Goal: Task Accomplishment & Management: Use online tool/utility

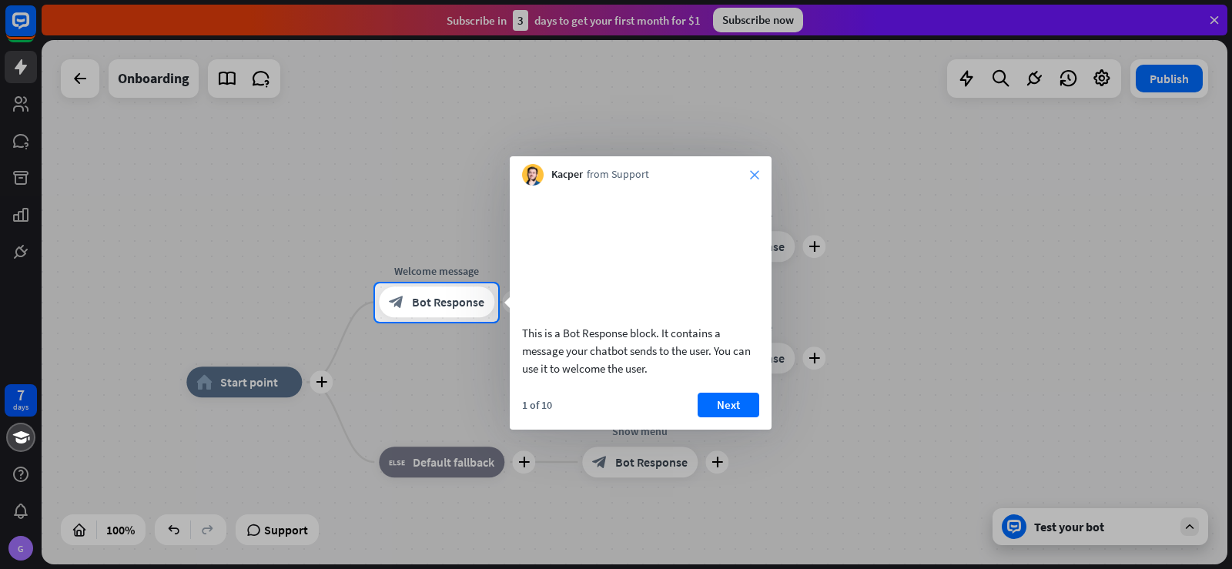
click at [757, 175] on icon "close" at bounding box center [754, 174] width 9 height 9
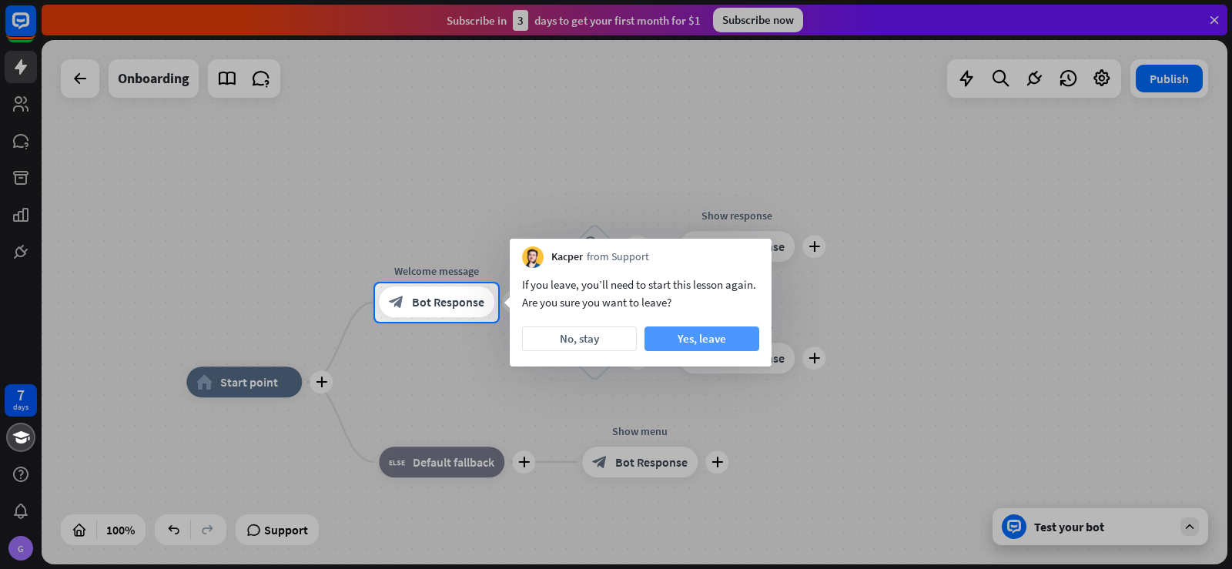
click at [708, 343] on button "Yes, leave" at bounding box center [702, 339] width 115 height 25
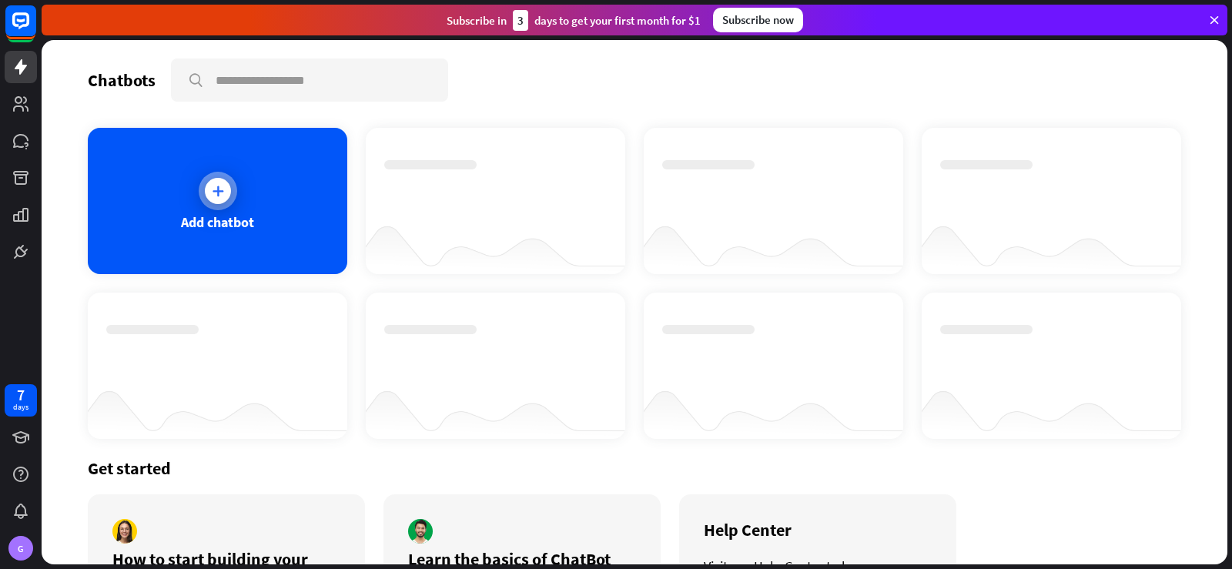
click at [228, 199] on div at bounding box center [218, 191] width 39 height 39
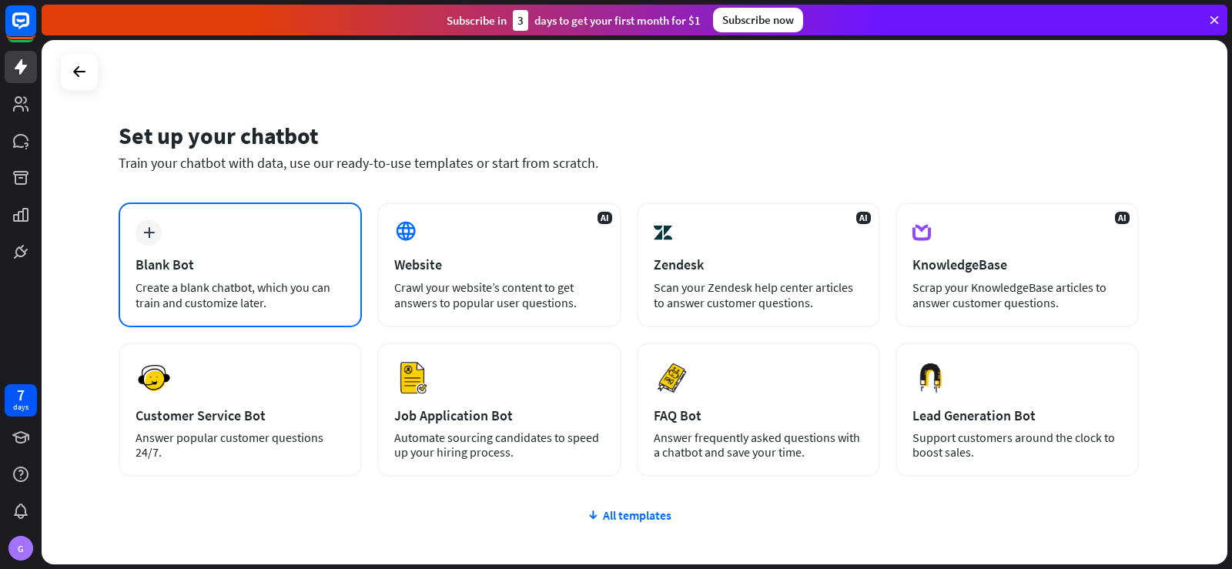
click at [153, 243] on div "plus" at bounding box center [149, 232] width 26 height 26
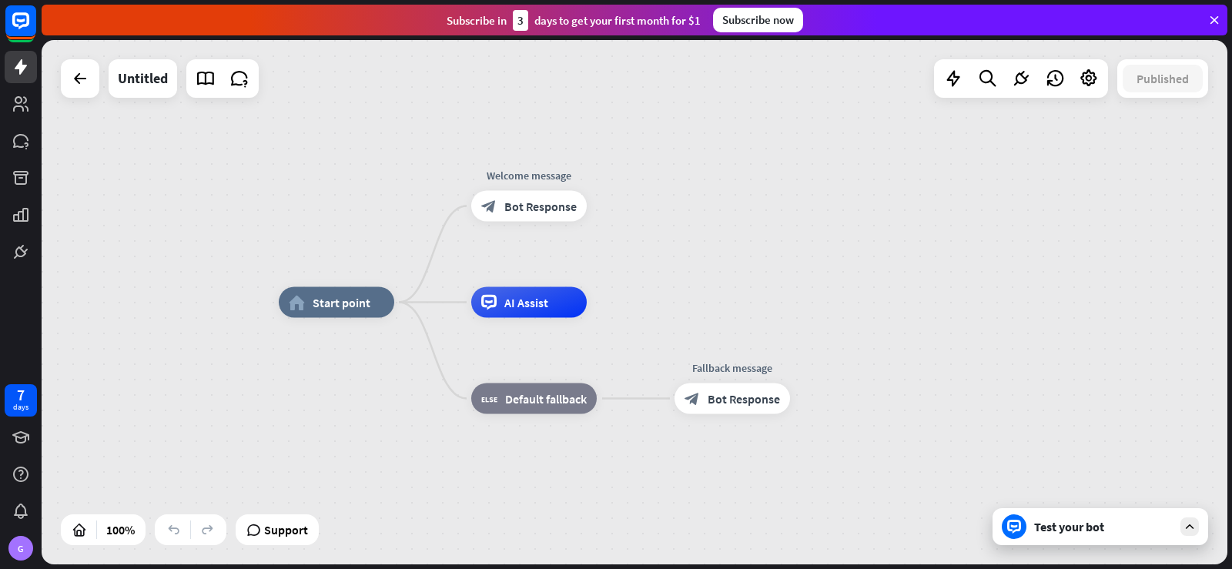
click at [1188, 526] on icon at bounding box center [1190, 527] width 14 height 14
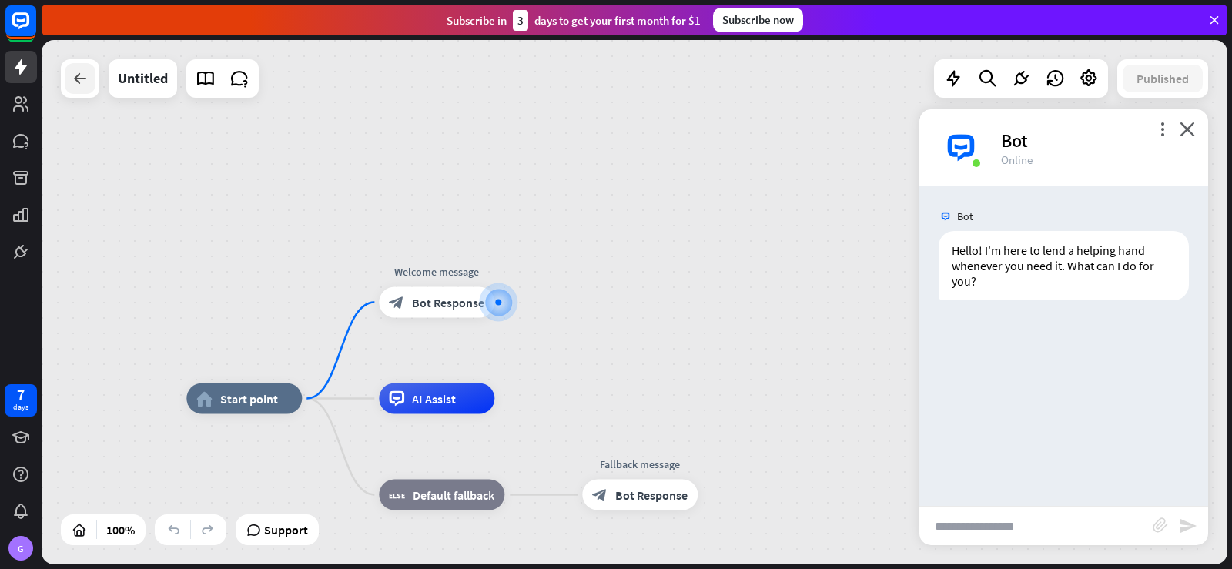
click at [82, 89] on div at bounding box center [80, 78] width 31 height 31
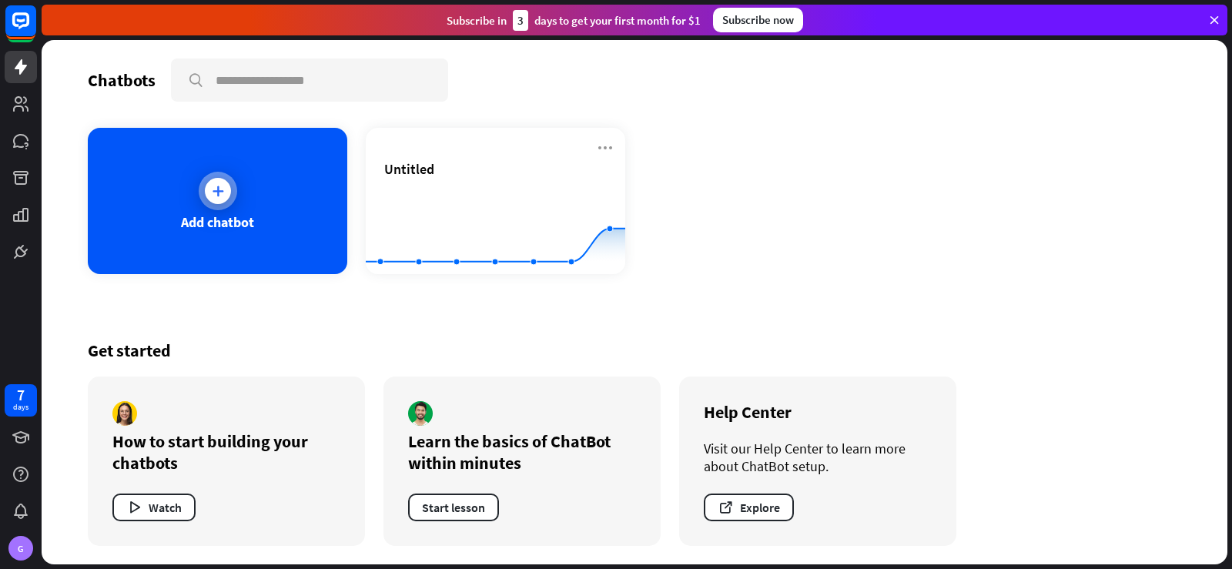
click at [210, 196] on icon at bounding box center [217, 190] width 15 height 15
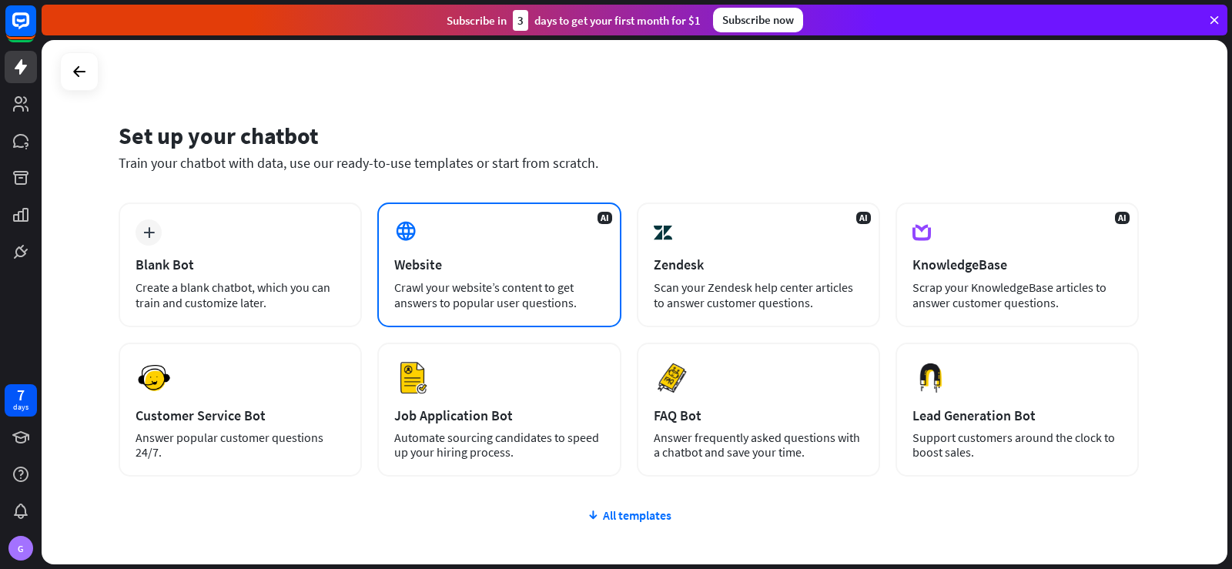
click at [397, 253] on div "AI Website Crawl your website’s content to get answers to popular user question…" at bounding box center [498, 265] width 243 height 125
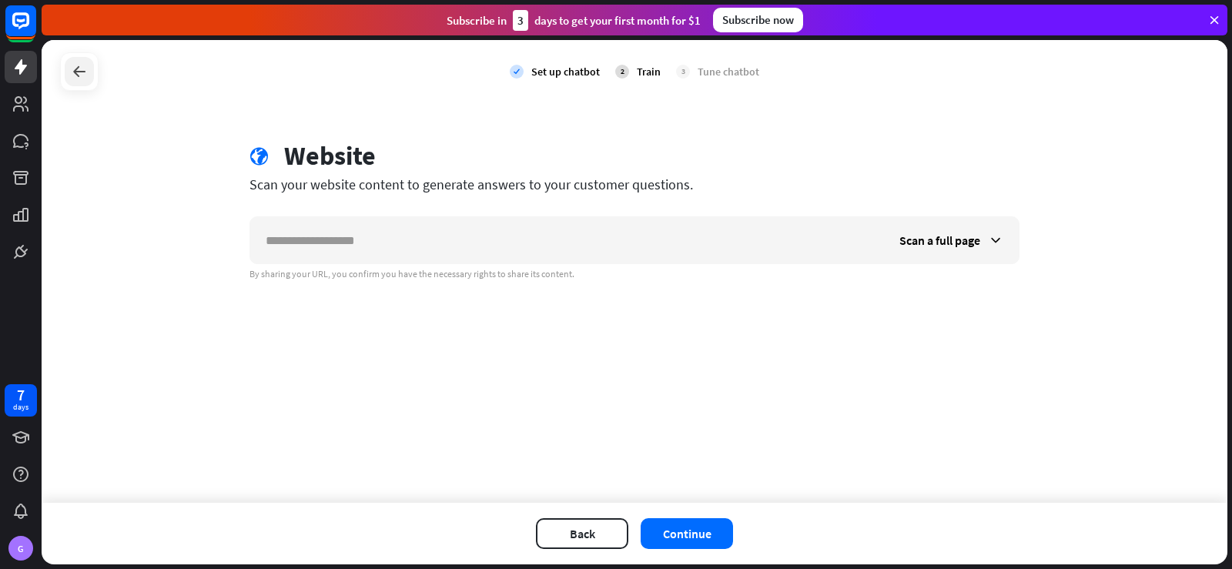
click at [75, 60] on div at bounding box center [79, 71] width 29 height 29
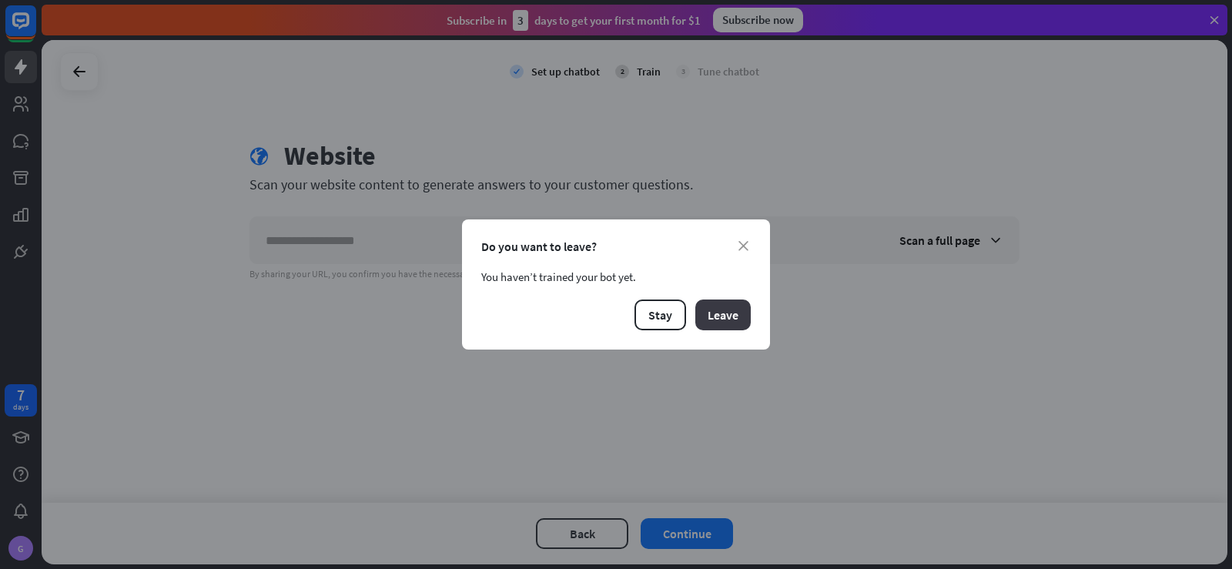
click at [739, 316] on button "Leave" at bounding box center [722, 315] width 55 height 31
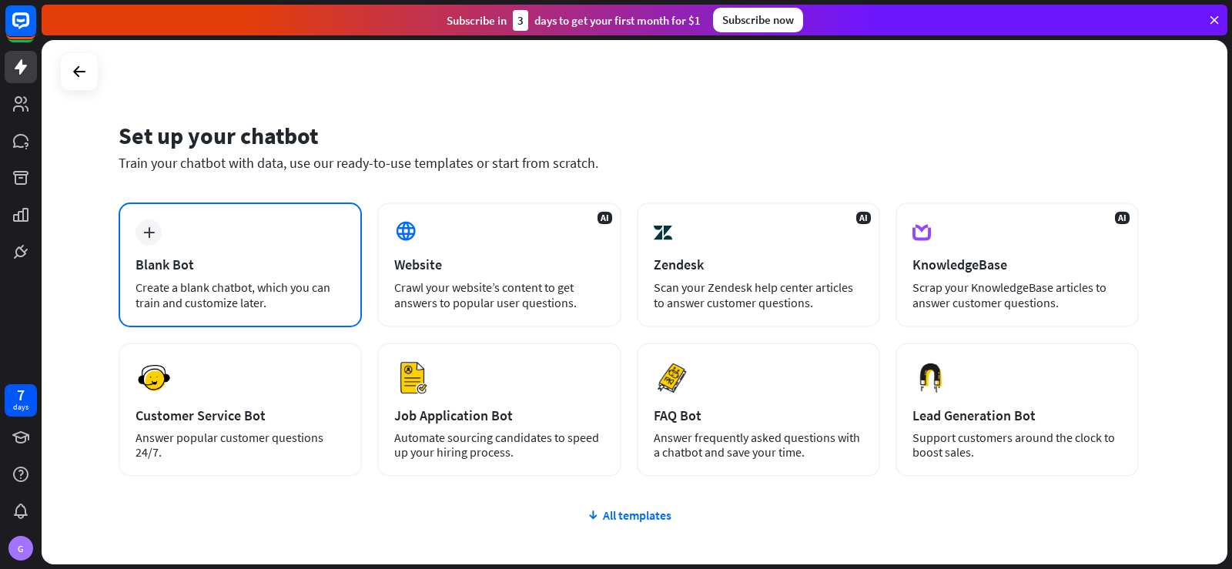
click at [273, 267] on div "Blank Bot" at bounding box center [240, 265] width 209 height 18
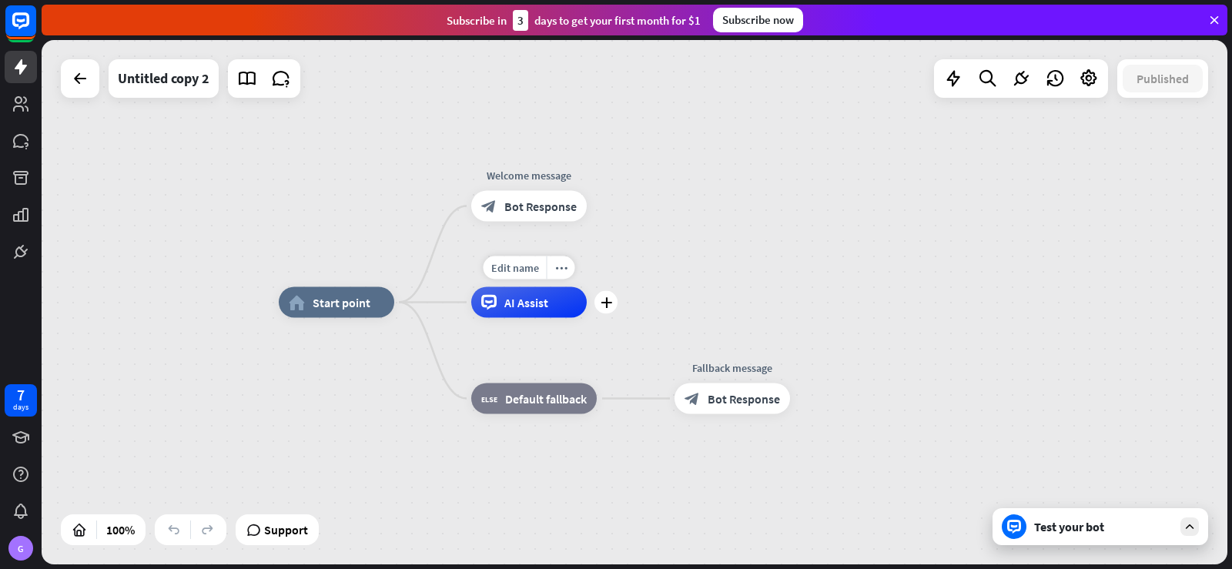
click at [497, 307] on div "AI Assist" at bounding box center [529, 302] width 116 height 31
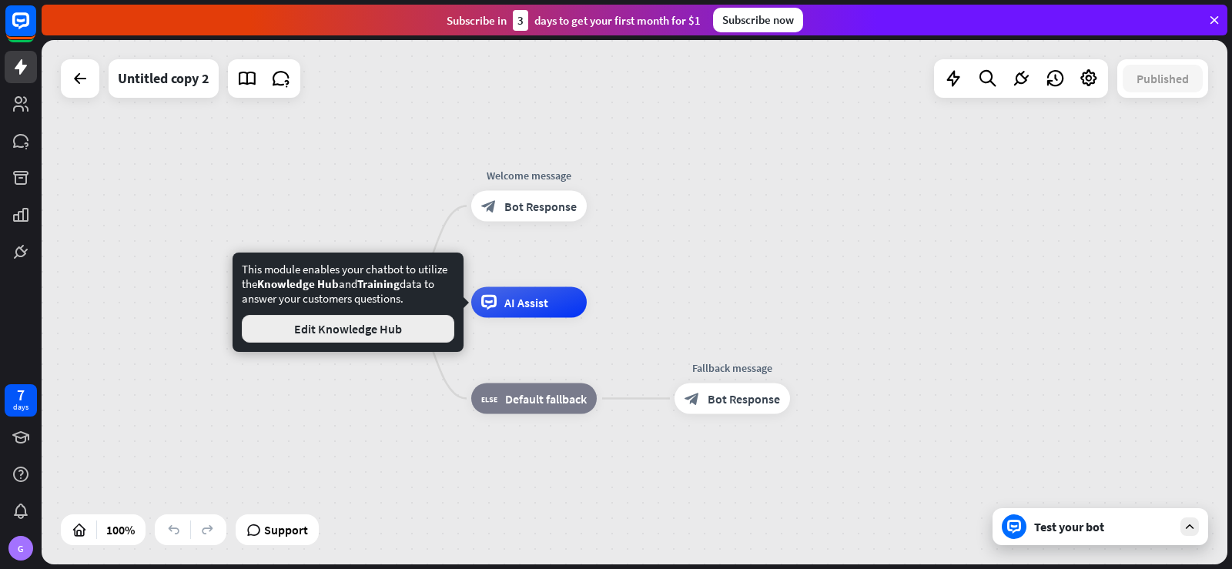
click at [382, 323] on button "Edit Knowledge Hub" at bounding box center [348, 329] width 213 height 28
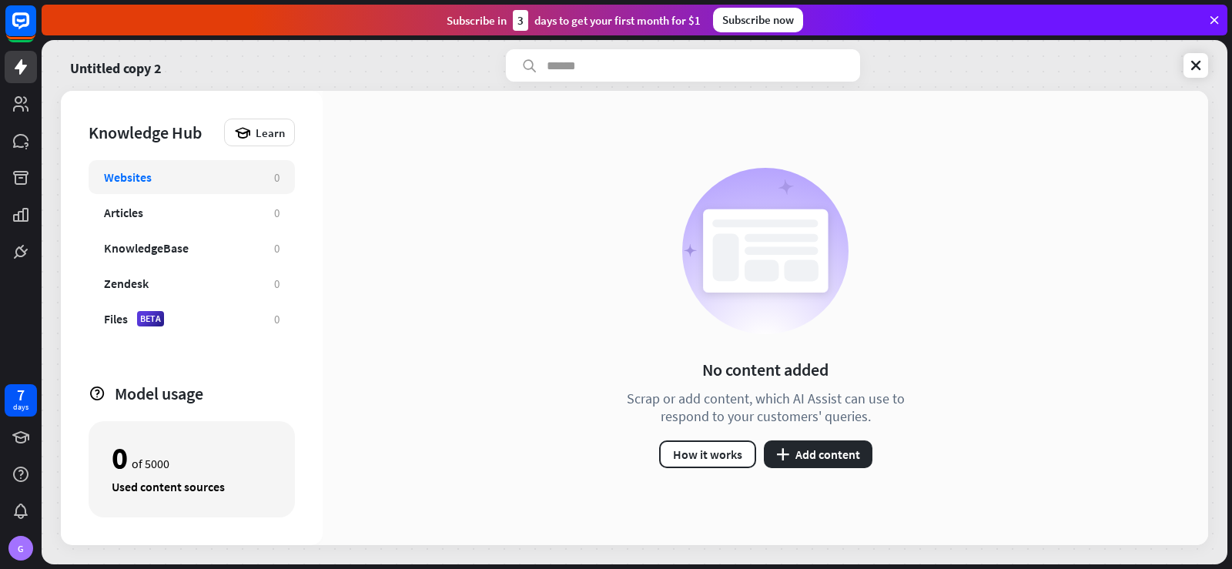
click at [1201, 78] on div "Untitled copy 2" at bounding box center [634, 65] width 1147 height 32
click at [808, 451] on button "plus Add content" at bounding box center [818, 455] width 109 height 28
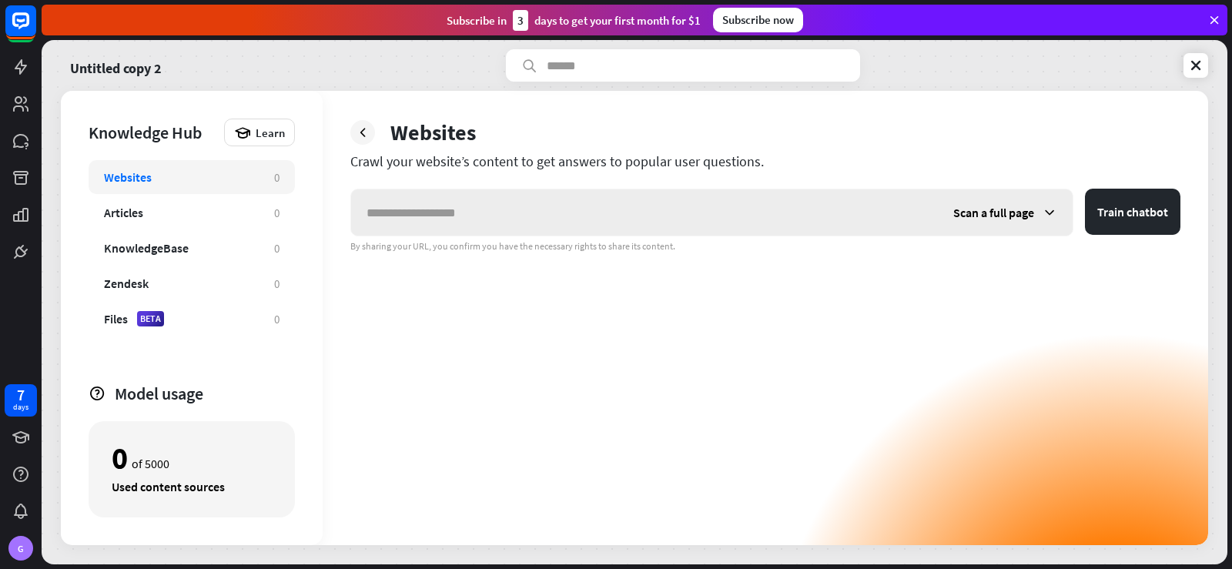
click at [432, 216] on input "text" at bounding box center [644, 212] width 587 height 46
click at [142, 213] on div "Articles" at bounding box center [123, 212] width 39 height 15
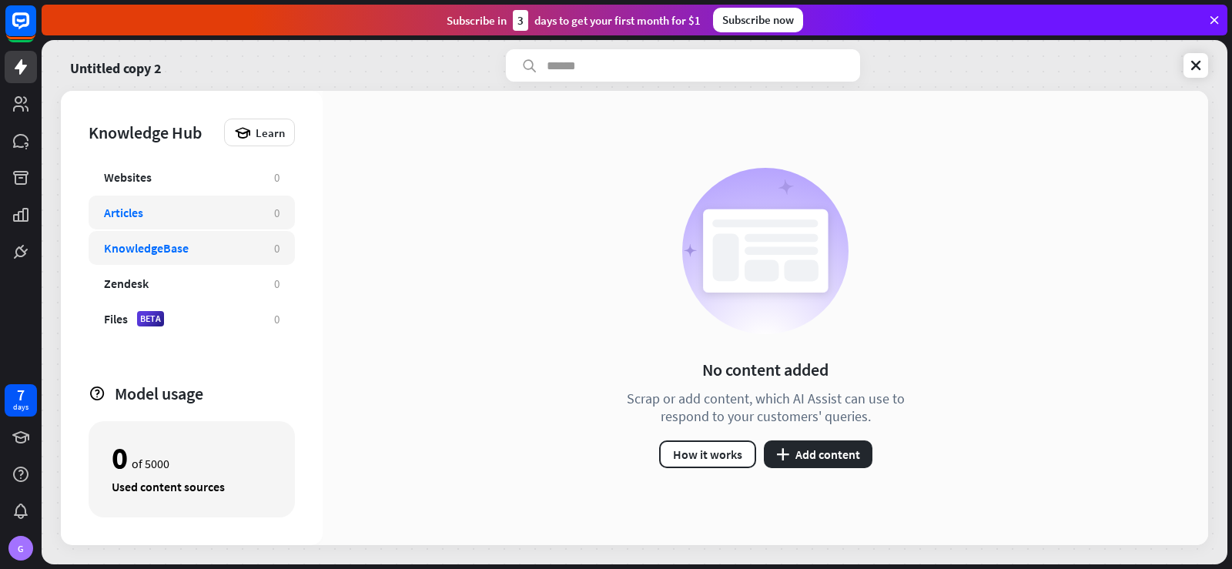
click at [149, 250] on div "KnowledgeBase" at bounding box center [146, 247] width 85 height 15
click at [829, 463] on button "plus Add content" at bounding box center [818, 455] width 109 height 28
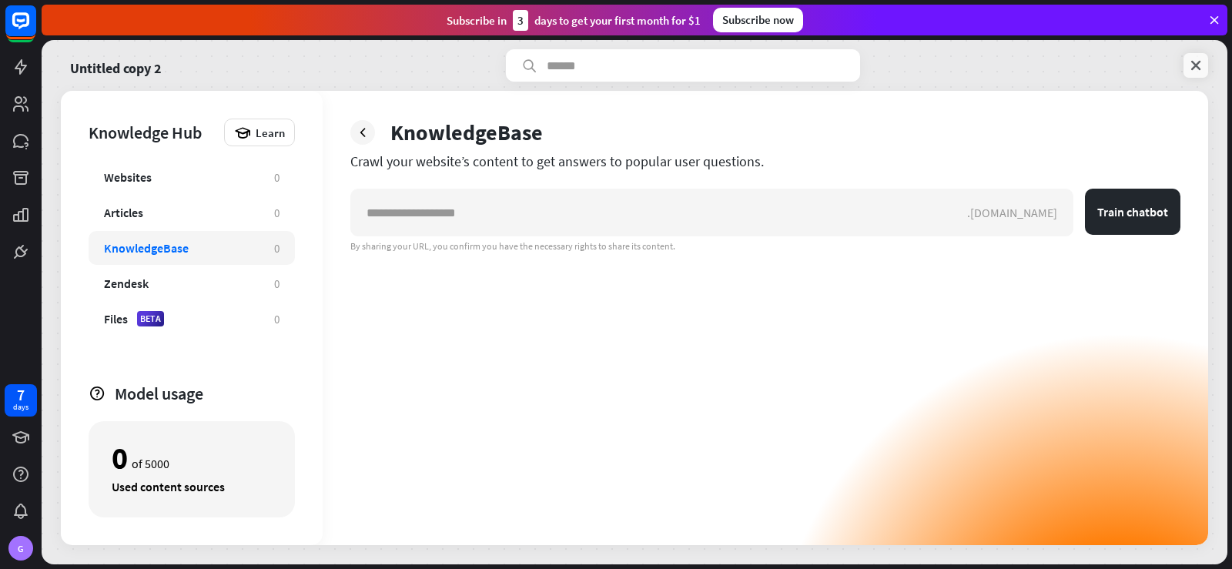
click at [1193, 73] on link at bounding box center [1196, 65] width 25 height 25
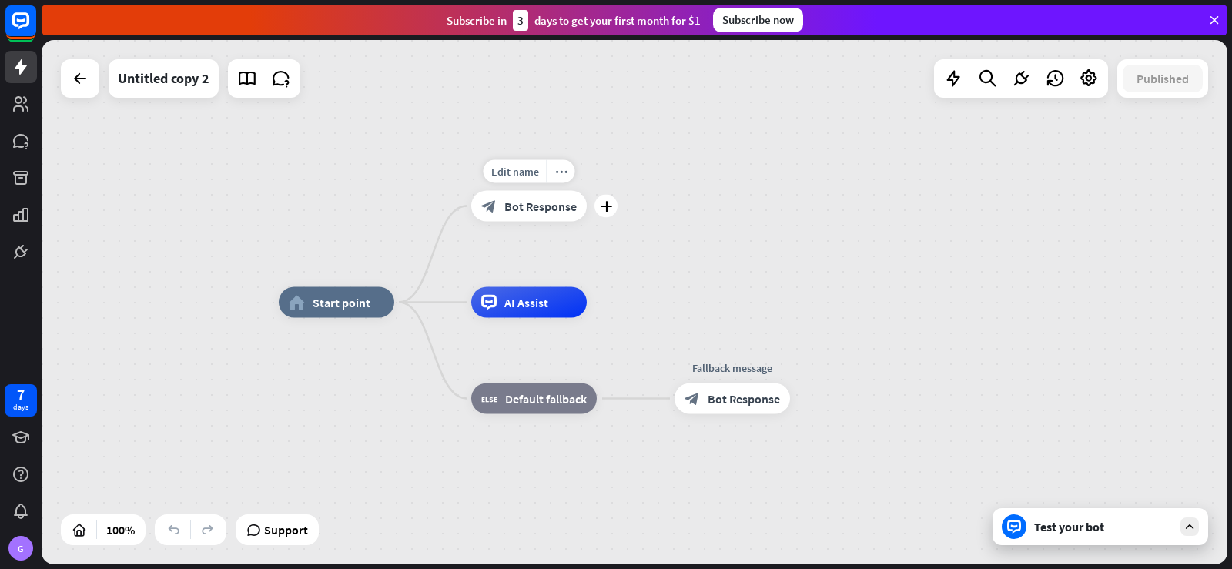
click at [532, 206] on span "Bot Response" at bounding box center [540, 206] width 72 height 15
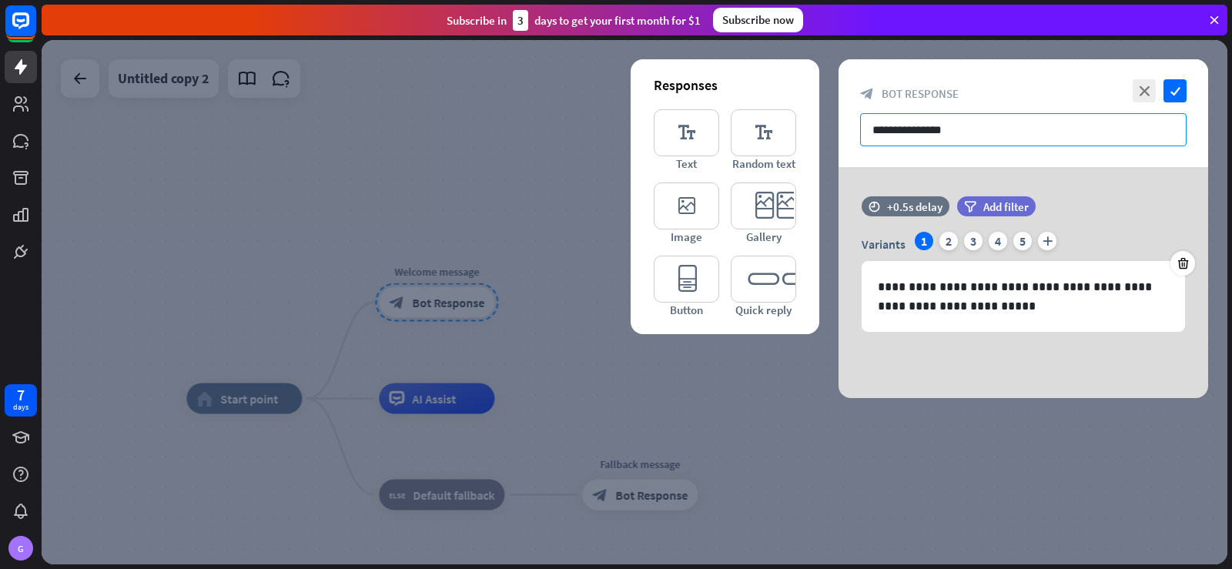
click at [939, 119] on input "**********" at bounding box center [1023, 129] width 327 height 33
drag, startPoint x: 985, startPoint y: 122, endPoint x: 820, endPoint y: 134, distance: 165.2
click at [820, 134] on div "**********" at bounding box center [635, 302] width 1186 height 524
